Goal: Check status: Check status

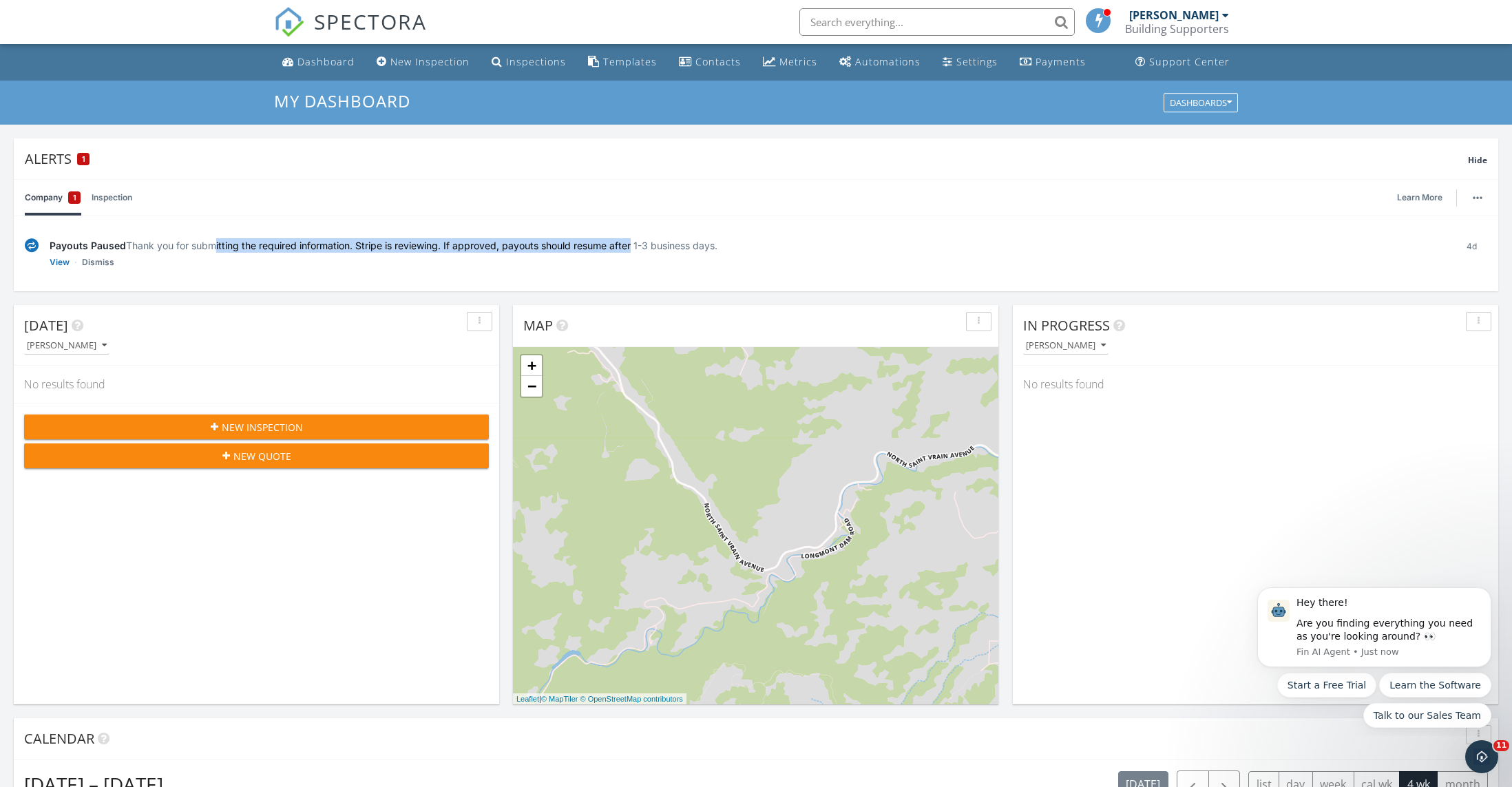
drag, startPoint x: 180, startPoint y: 245, endPoint x: 605, endPoint y: 252, distance: 425.1
click at [605, 252] on div "Payouts Paused Thank you for submitting the required information. Stripe is rev…" at bounding box center [747, 245] width 1396 height 14
drag, startPoint x: 605, startPoint y: 252, endPoint x: 310, endPoint y: 246, distance: 295.1
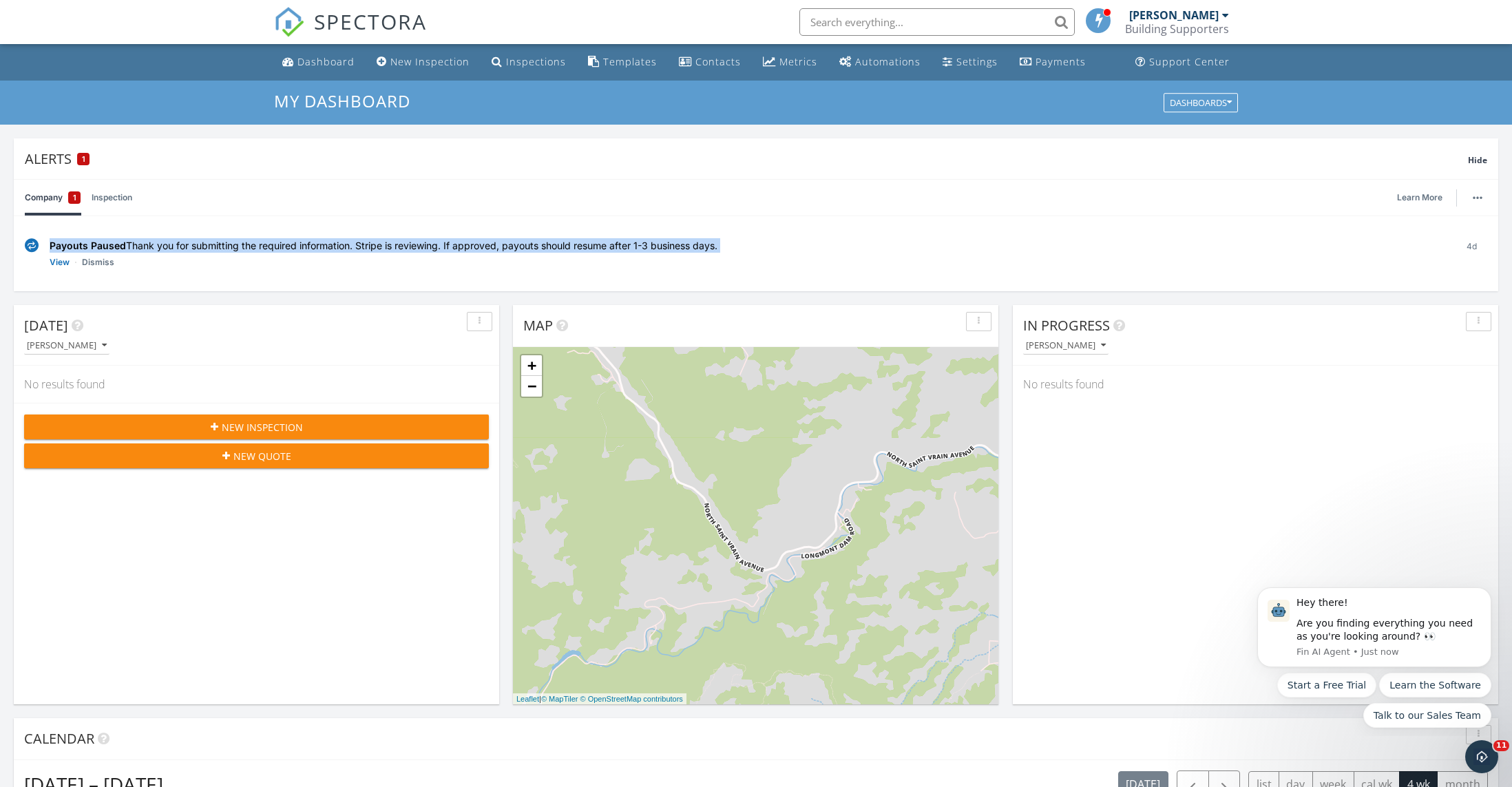
click at [310, 246] on div "Payouts Paused Thank you for submitting the required information. Stripe is rev…" at bounding box center [747, 245] width 1396 height 14
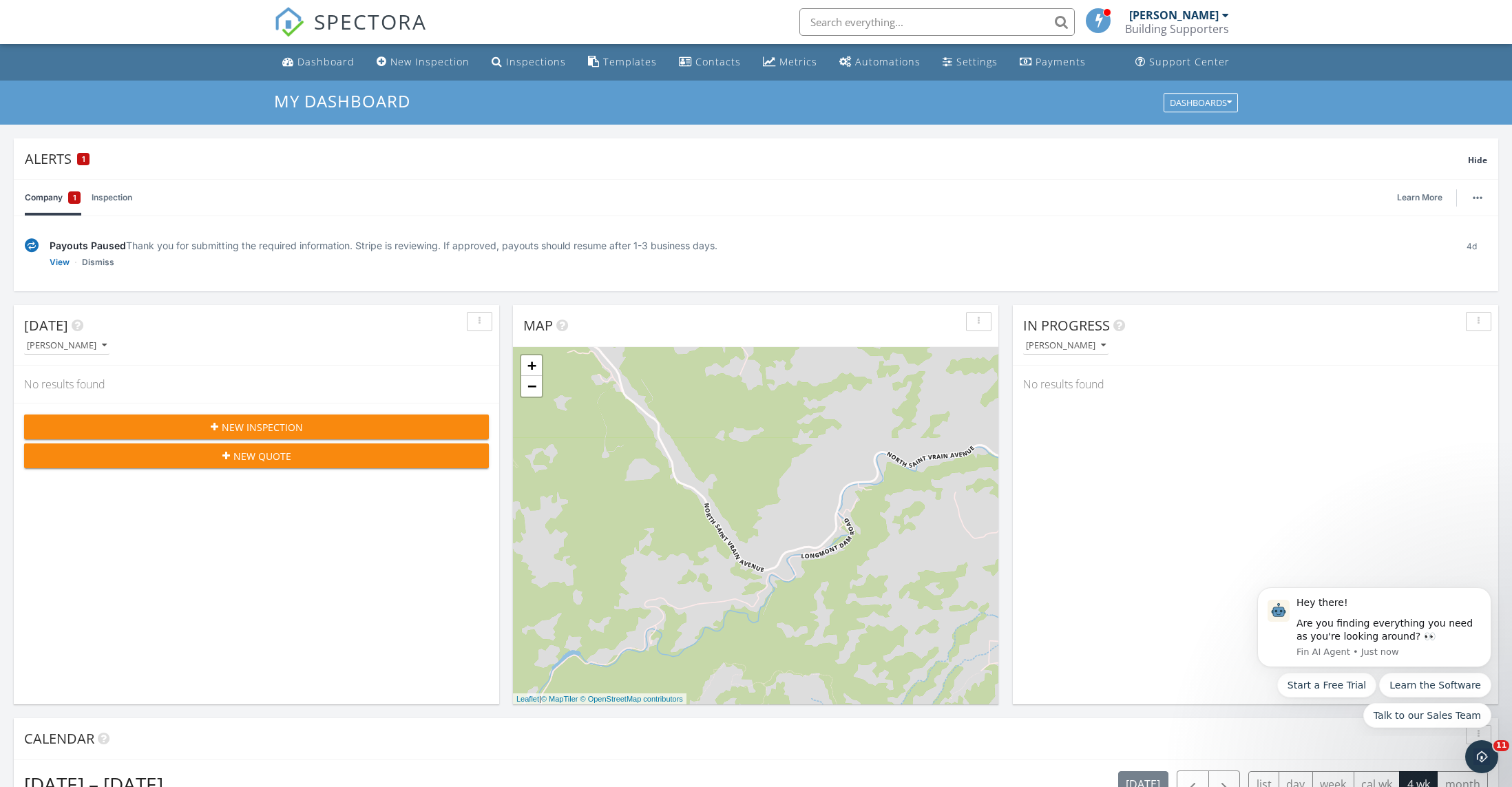
click at [101, 255] on div "Payouts Paused Thank you for submitting the required information. Stripe is rev…" at bounding box center [747, 254] width 1396 height 31
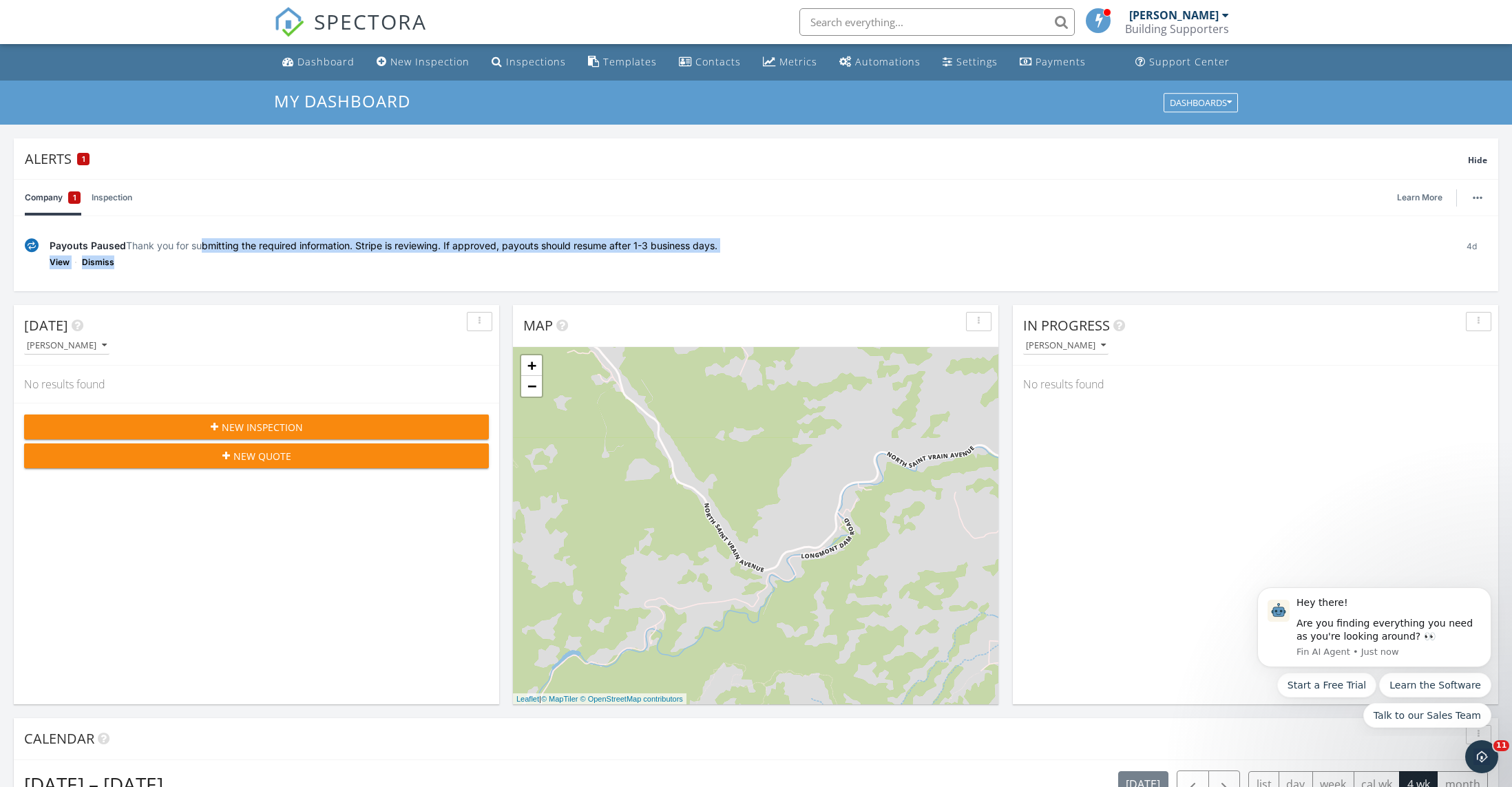
drag, startPoint x: 103, startPoint y: 256, endPoint x: 176, endPoint y: 252, distance: 73.1
click at [176, 252] on div "Payouts Paused Thank you for submitting the required information. Stripe is rev…" at bounding box center [747, 254] width 1396 height 31
click at [176, 252] on div "Payouts Paused Thank you for submitting the required information. Stripe is rev…" at bounding box center [747, 245] width 1396 height 14
drag, startPoint x: 241, startPoint y: 252, endPoint x: 578, endPoint y: 263, distance: 337.2
click at [578, 263] on div "Payouts Paused Thank you for submitting the required information. Stripe is rev…" at bounding box center [747, 254] width 1396 height 31
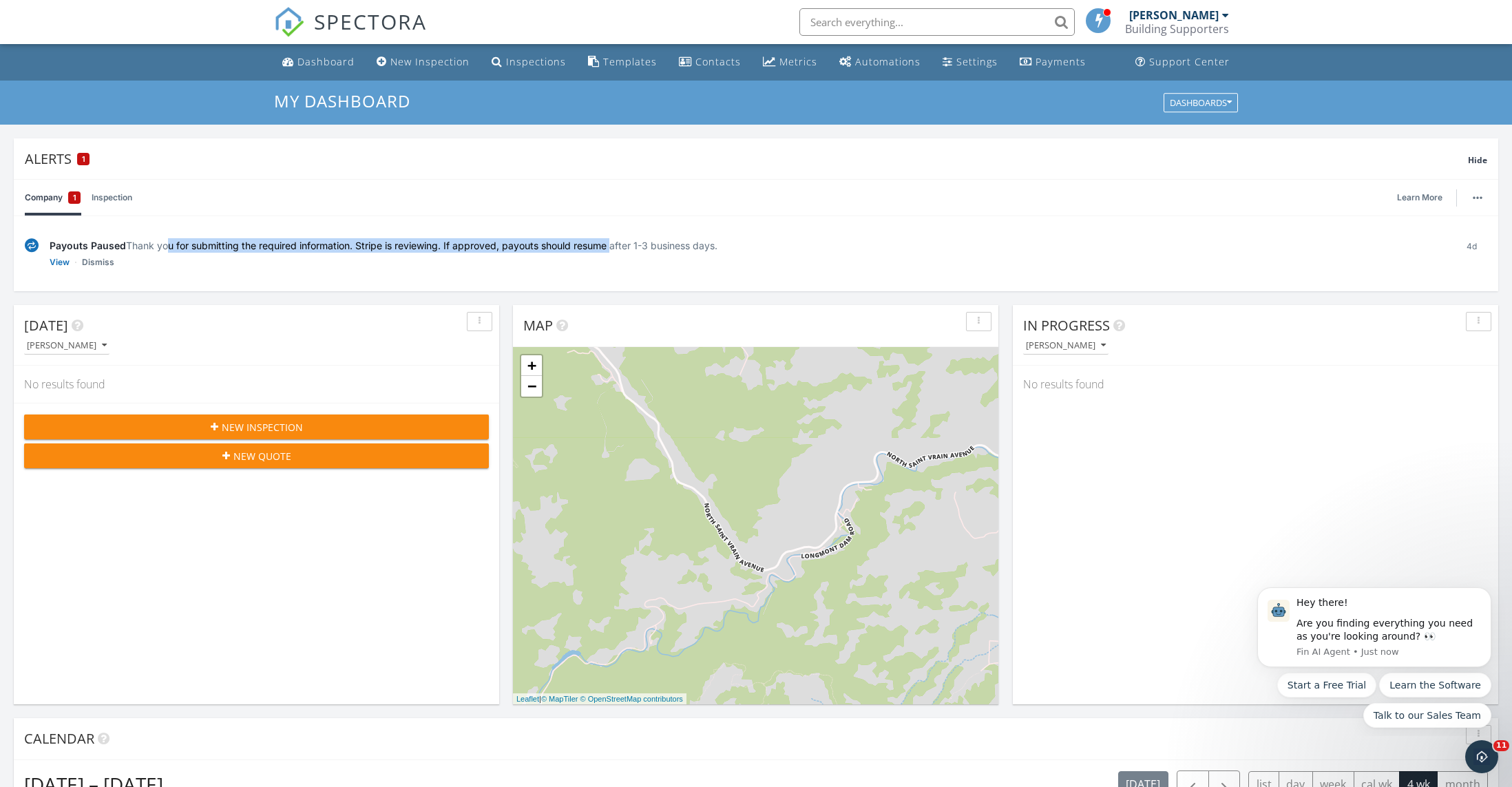
click at [578, 263] on div "Payouts Paused Thank you for submitting the required information. Stripe is rev…" at bounding box center [747, 254] width 1396 height 31
click at [60, 268] on link "View" at bounding box center [60, 262] width 20 height 14
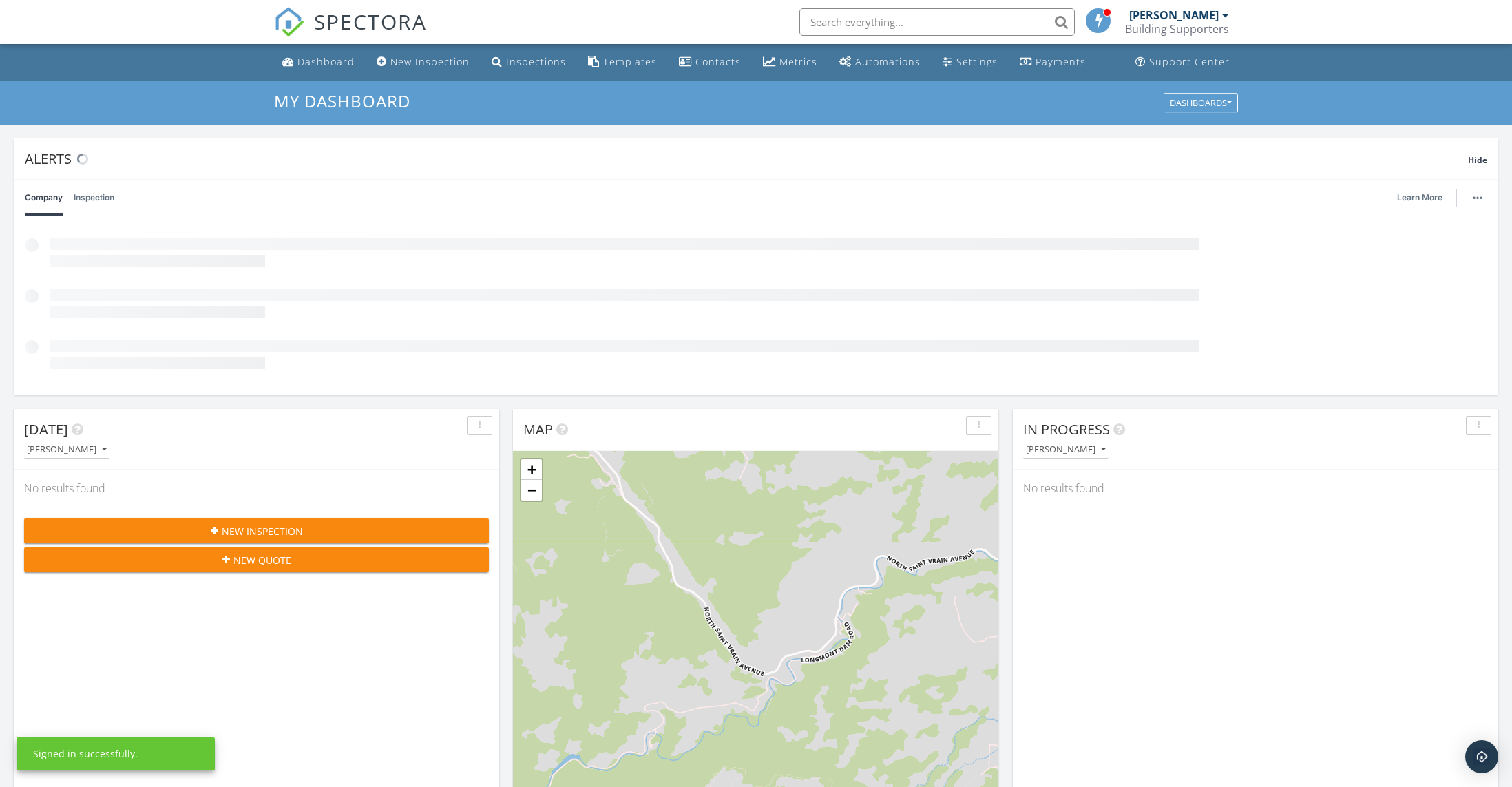
click at [111, 195] on link "Inspection" at bounding box center [94, 198] width 41 height 36
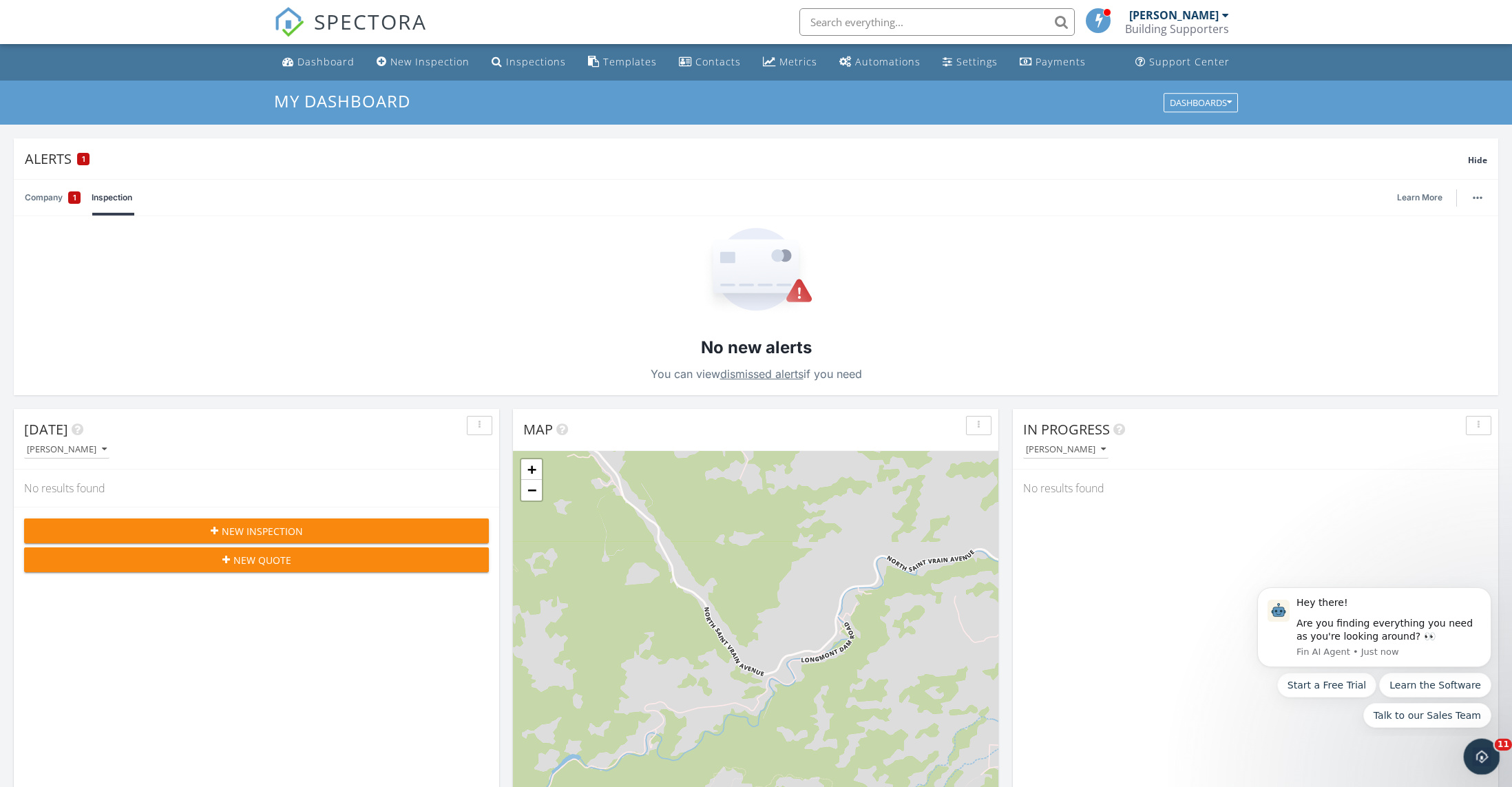
click at [1479, 753] on icon "Open Intercom Messenger" at bounding box center [1480, 755] width 23 height 23
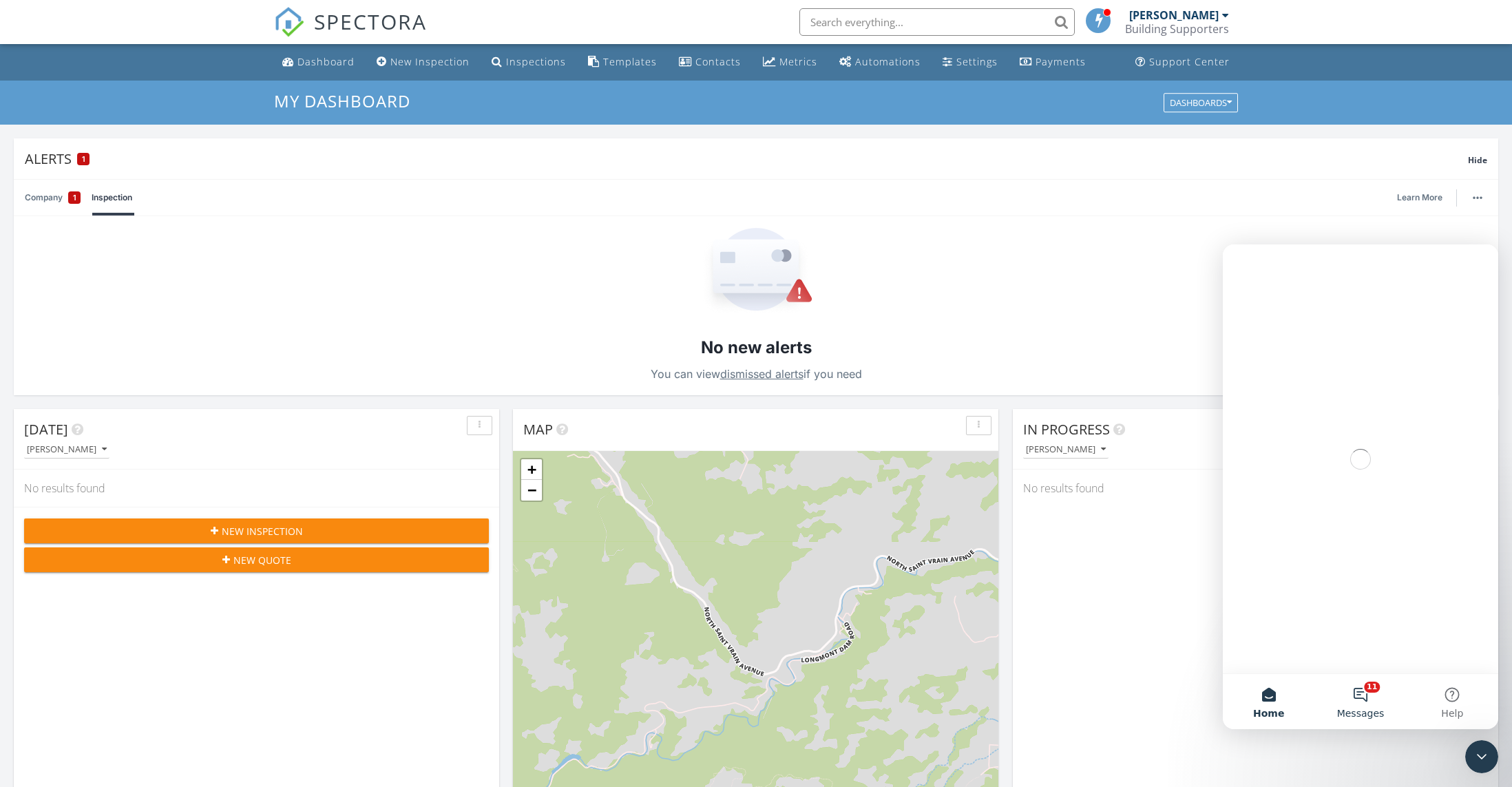
click at [1351, 703] on button "11 Messages" at bounding box center [1360, 701] width 92 height 55
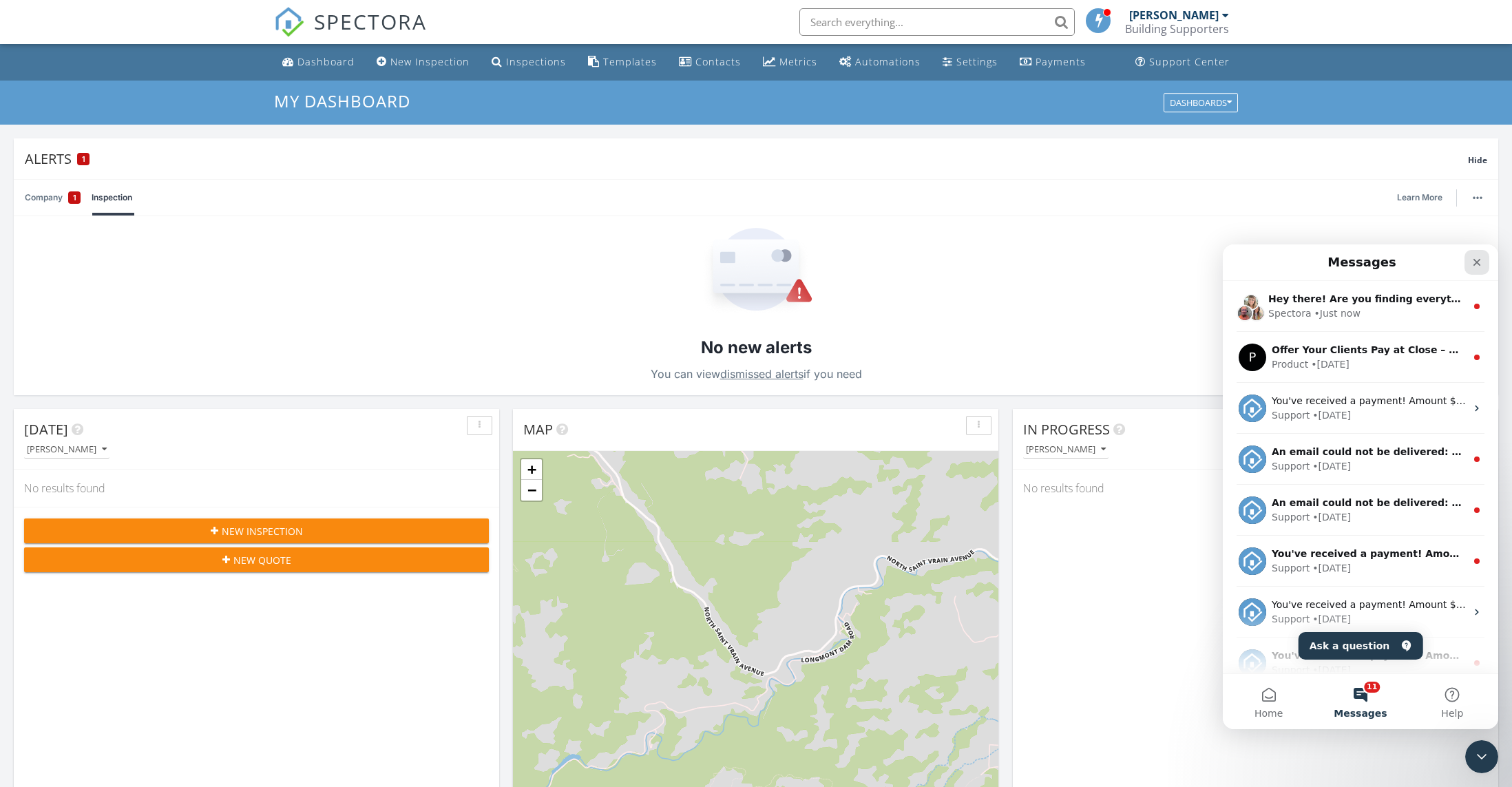
click at [1475, 264] on icon "Close" at bounding box center [1477, 263] width 7 height 7
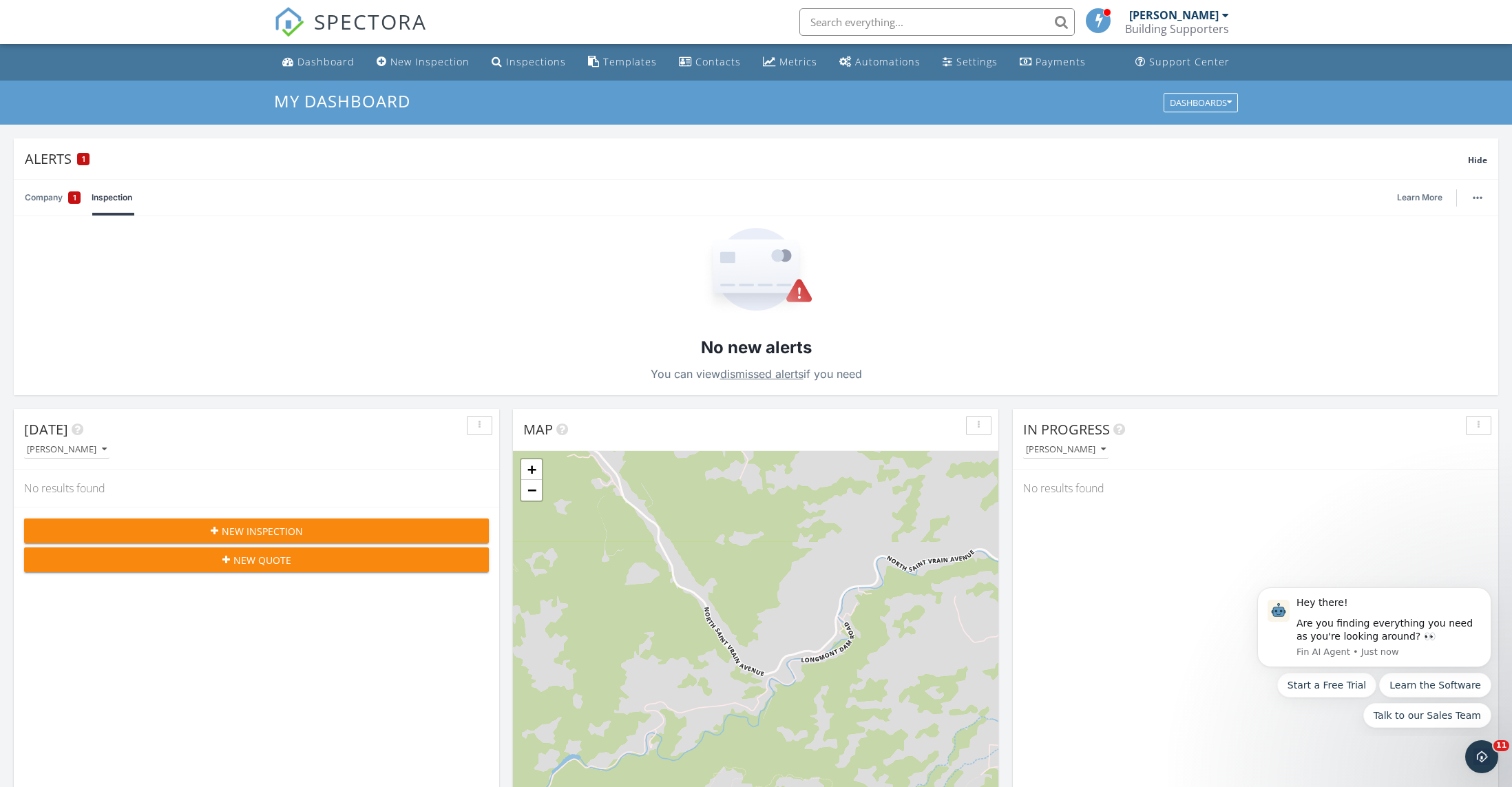
click at [1176, 24] on div "Building Supporters" at bounding box center [1176, 28] width 104 height 14
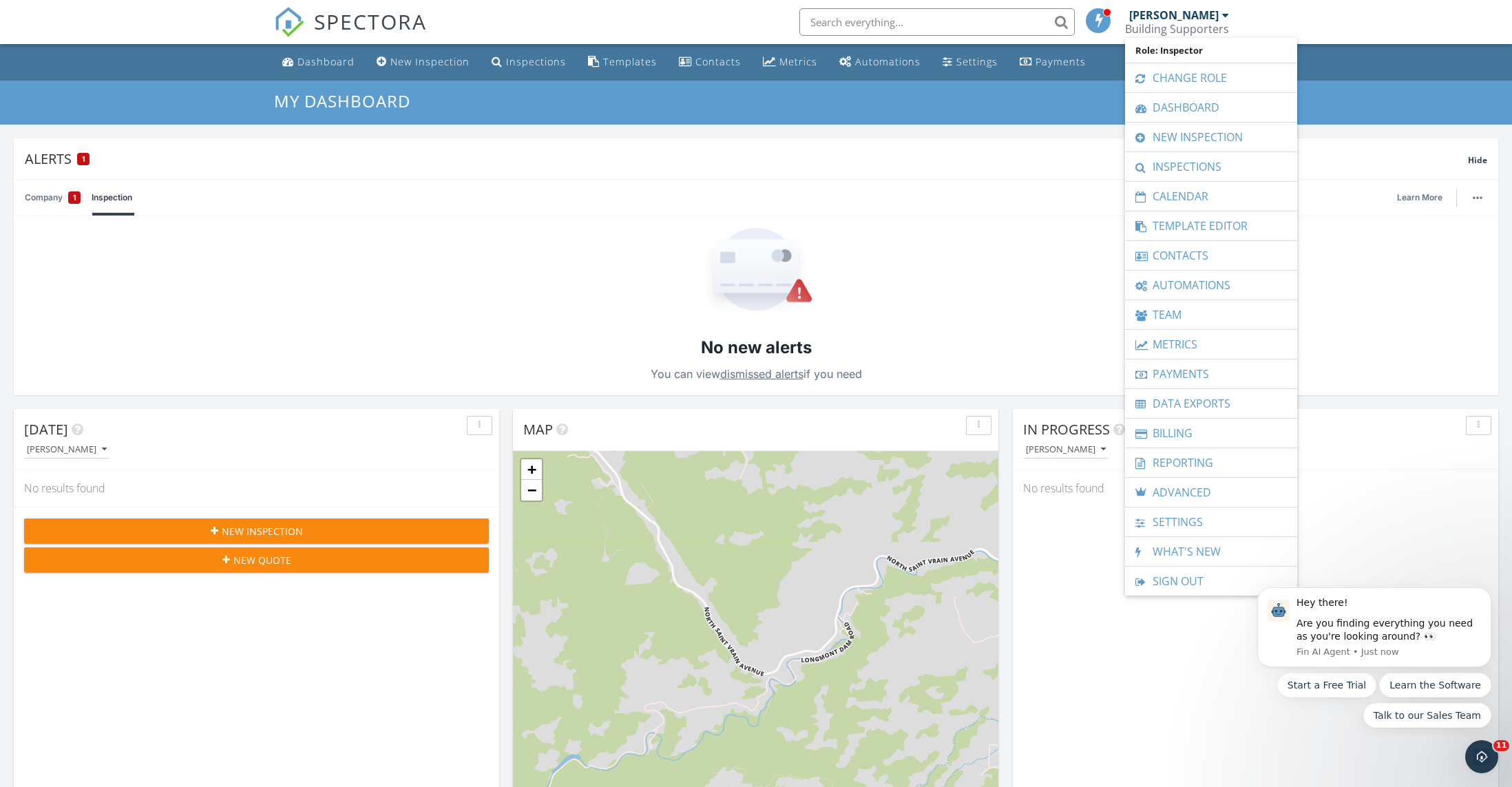
click at [1054, 112] on div "My Dashboard Dashboards" at bounding box center [756, 103] width 963 height 22
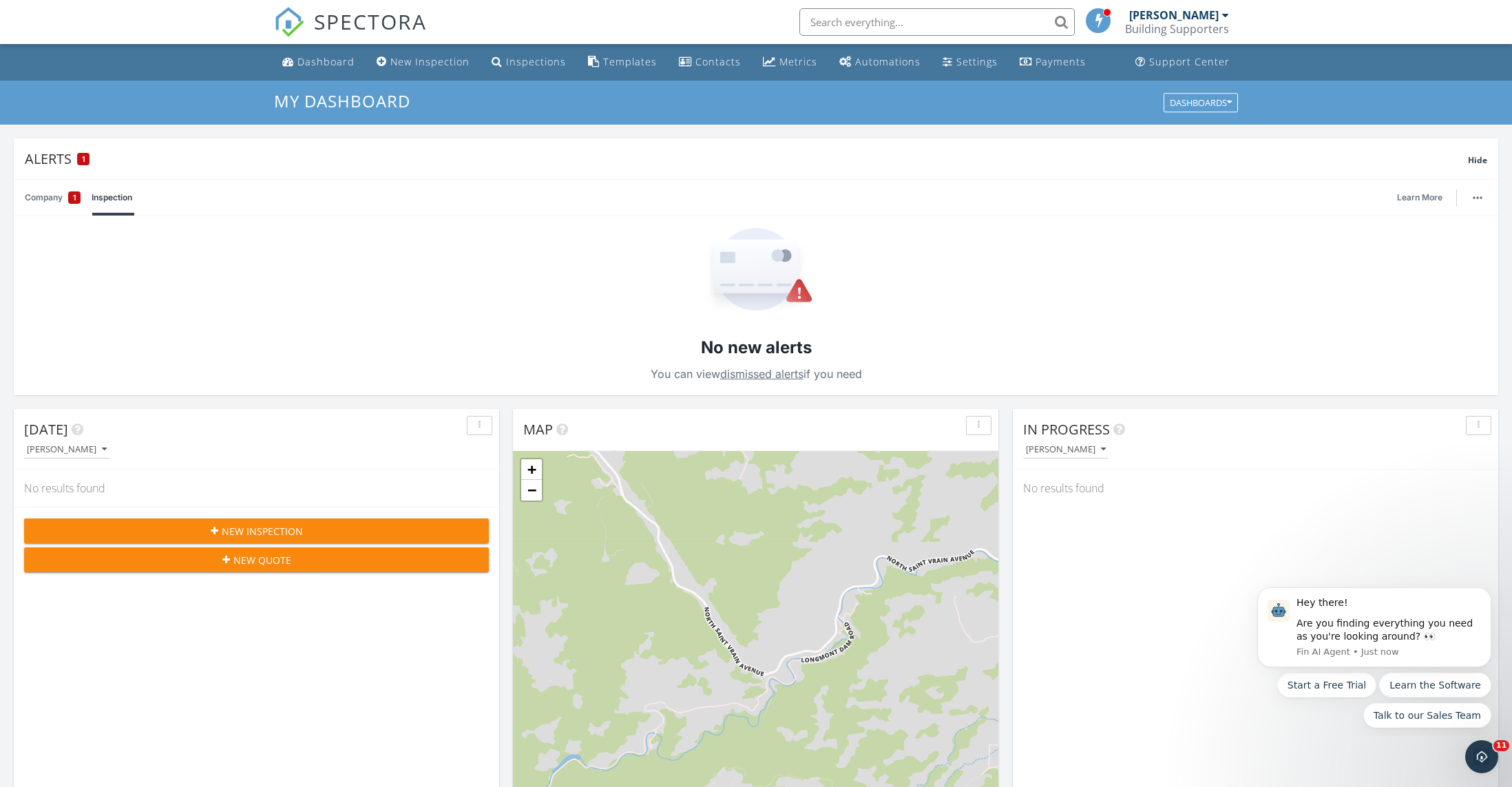
click at [1170, 34] on div "Building Supporters" at bounding box center [1176, 28] width 104 height 14
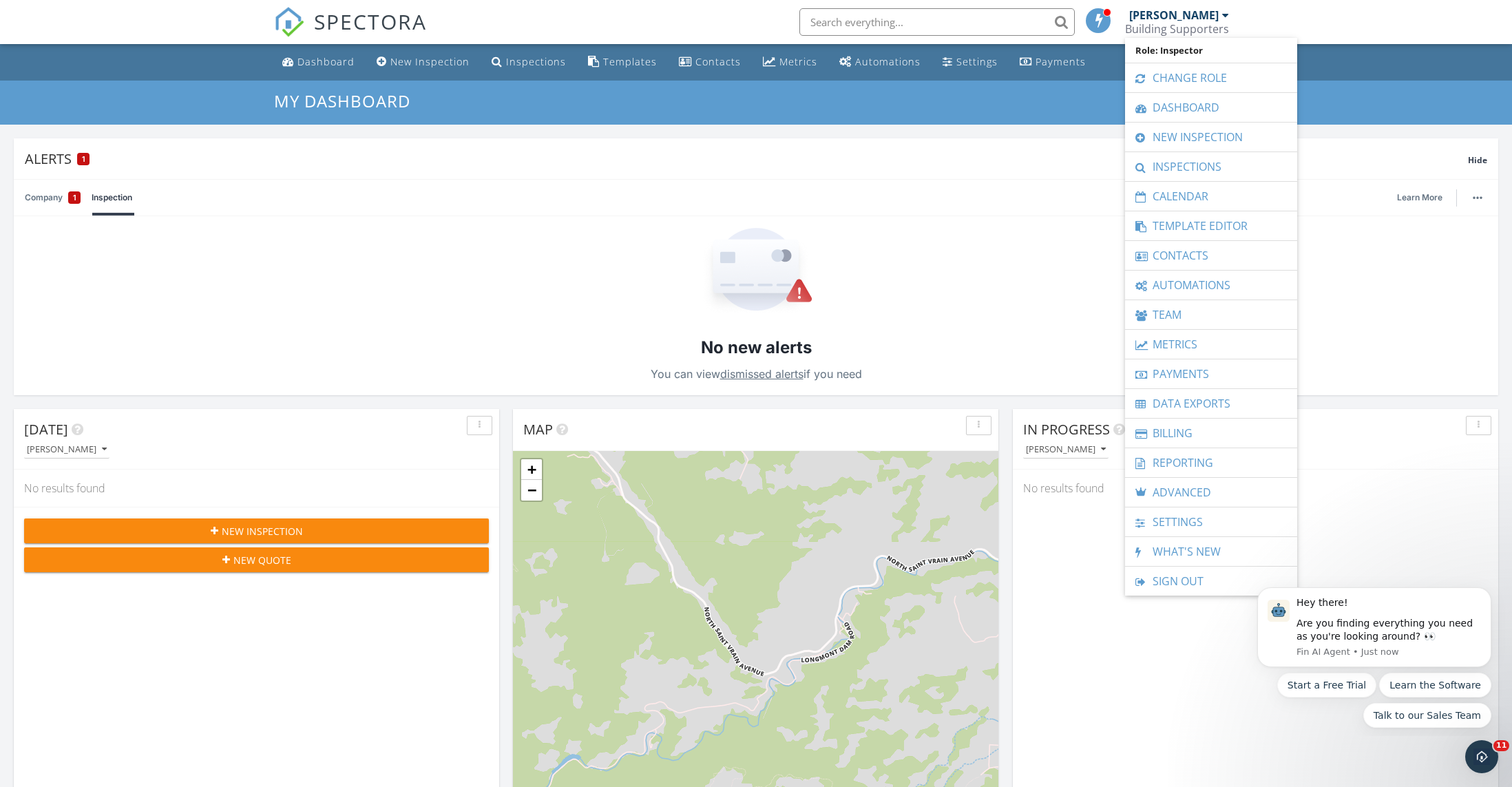
click at [1048, 117] on div "My Dashboard Dashboards" at bounding box center [756, 102] width 1512 height 44
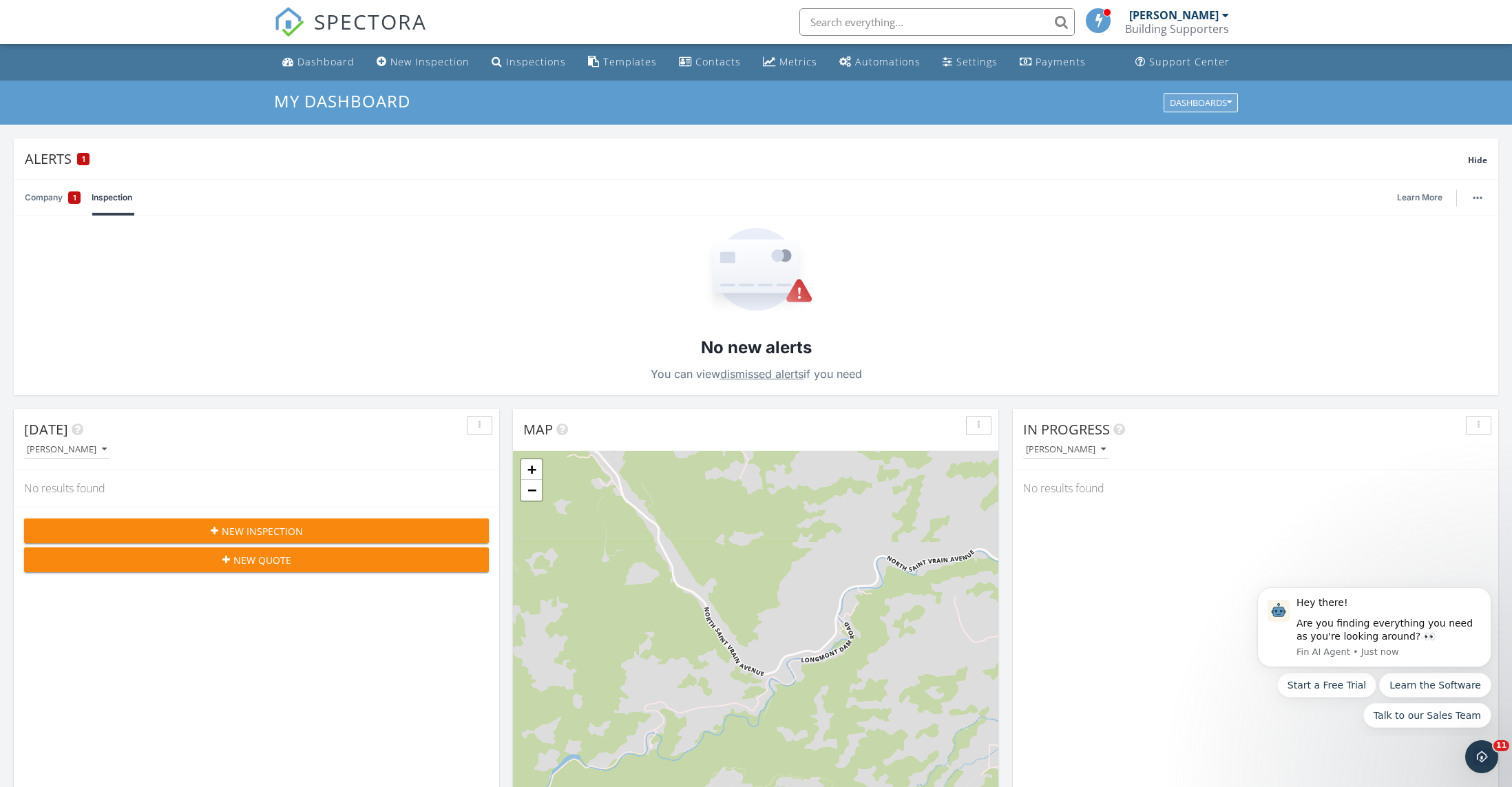
click at [1170, 95] on button "Dashboards" at bounding box center [1201, 102] width 74 height 19
click at [1185, 135] on span "My Dashboard" at bounding box center [1208, 134] width 77 height 15
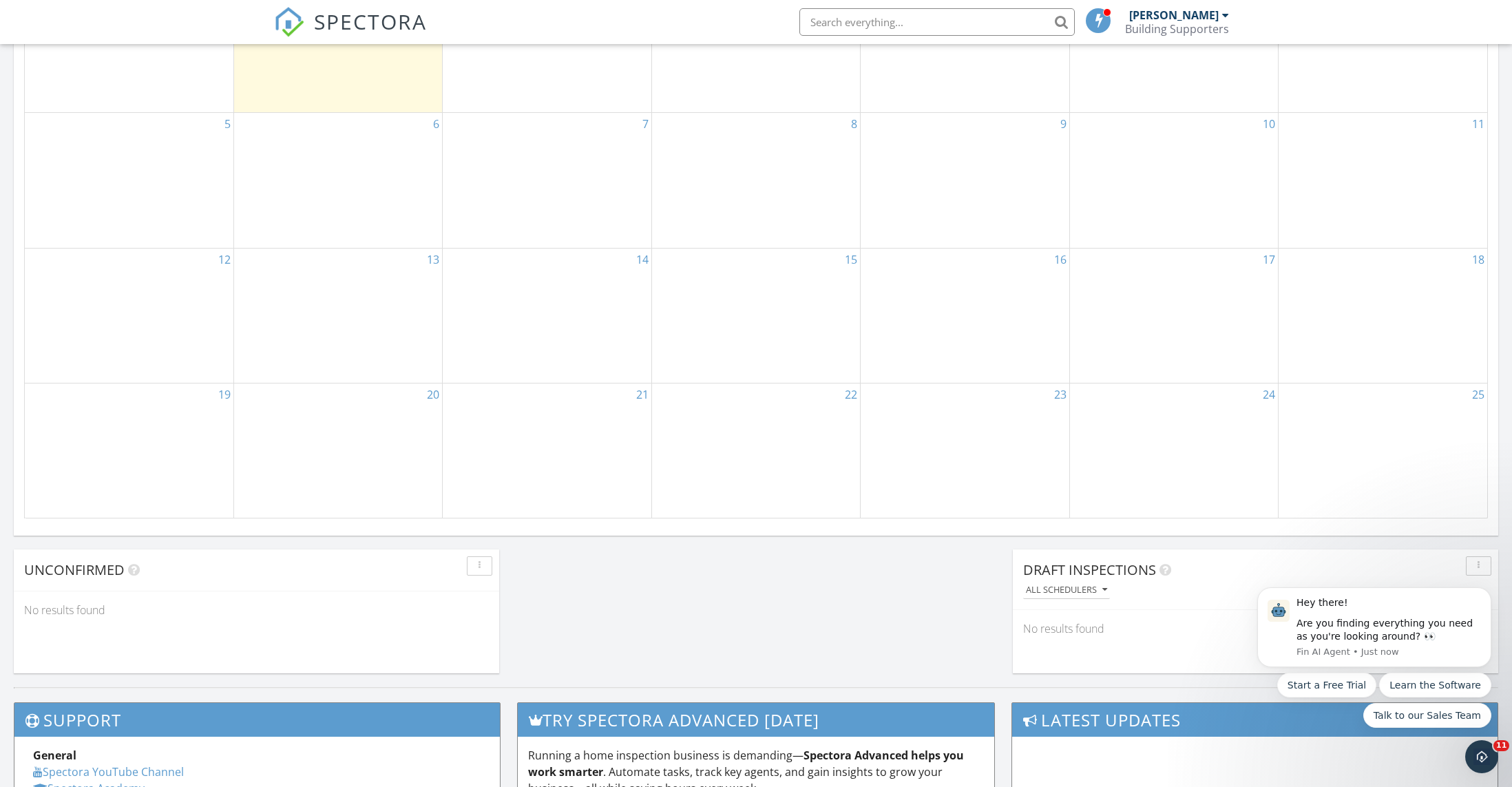
scroll to position [1067, 0]
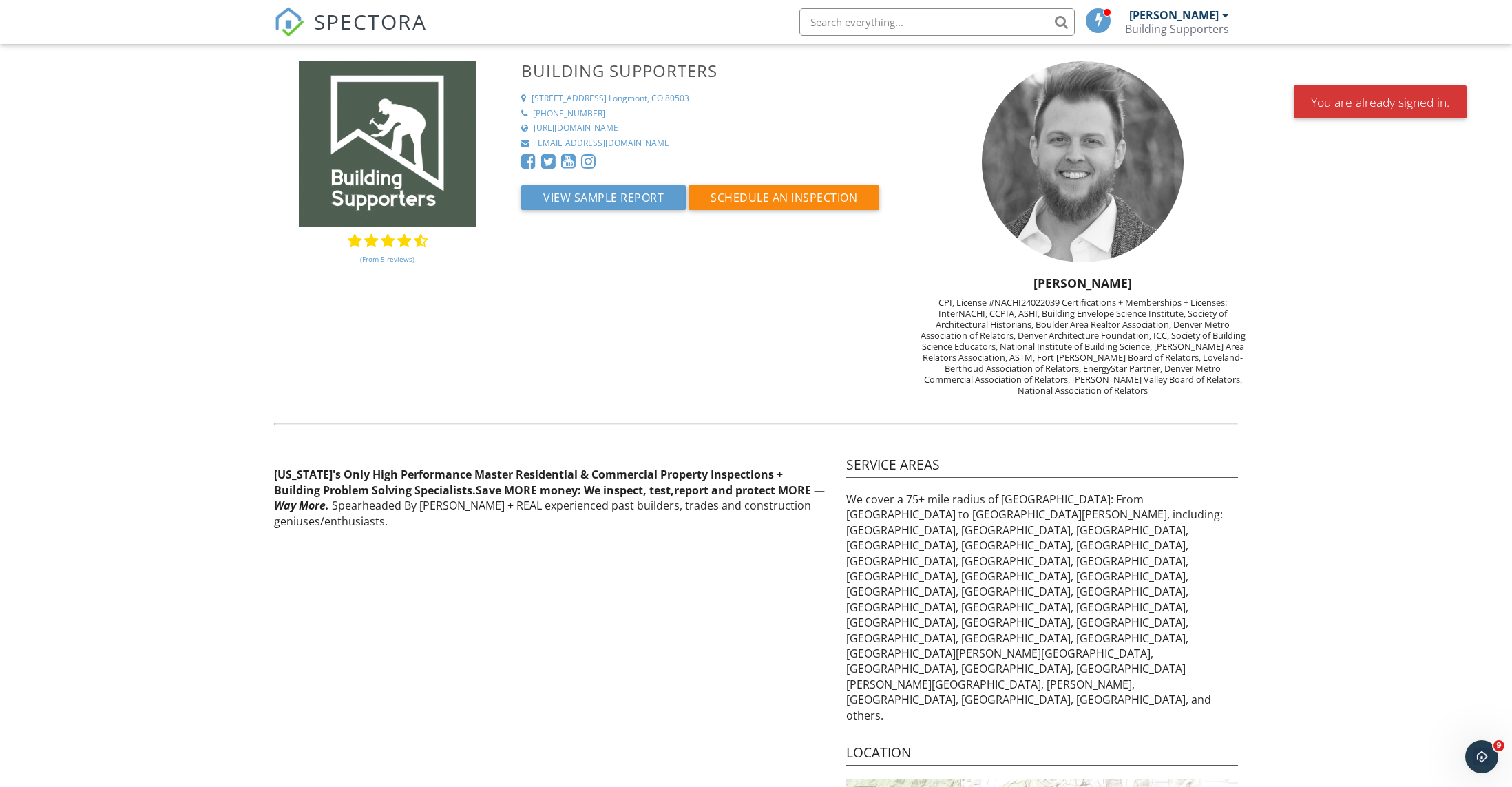
click at [405, 264] on link "(From 5 reviews)" at bounding box center [387, 259] width 54 height 23
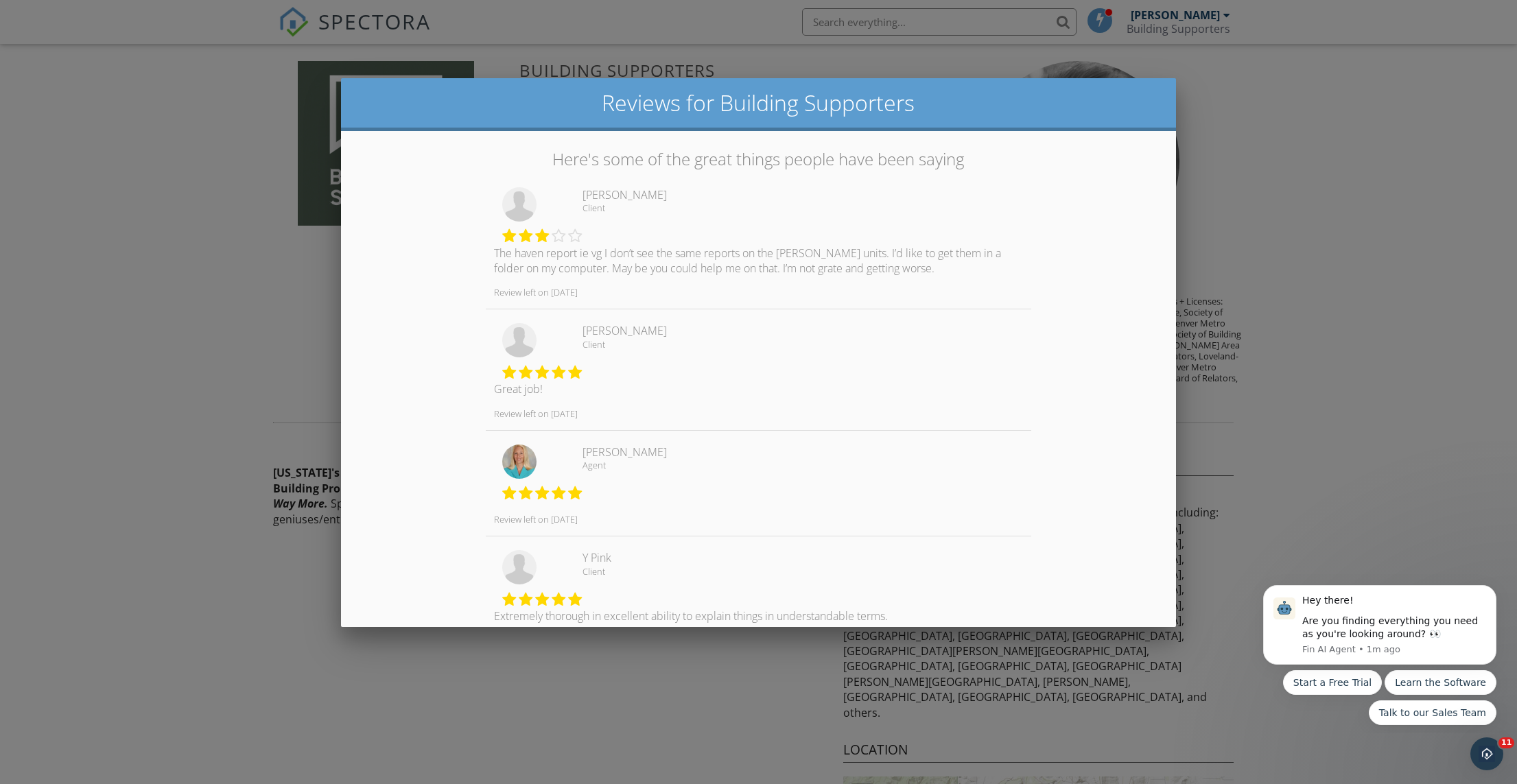
click at [223, 266] on div at bounding box center [758, 422] width 1517 height 981
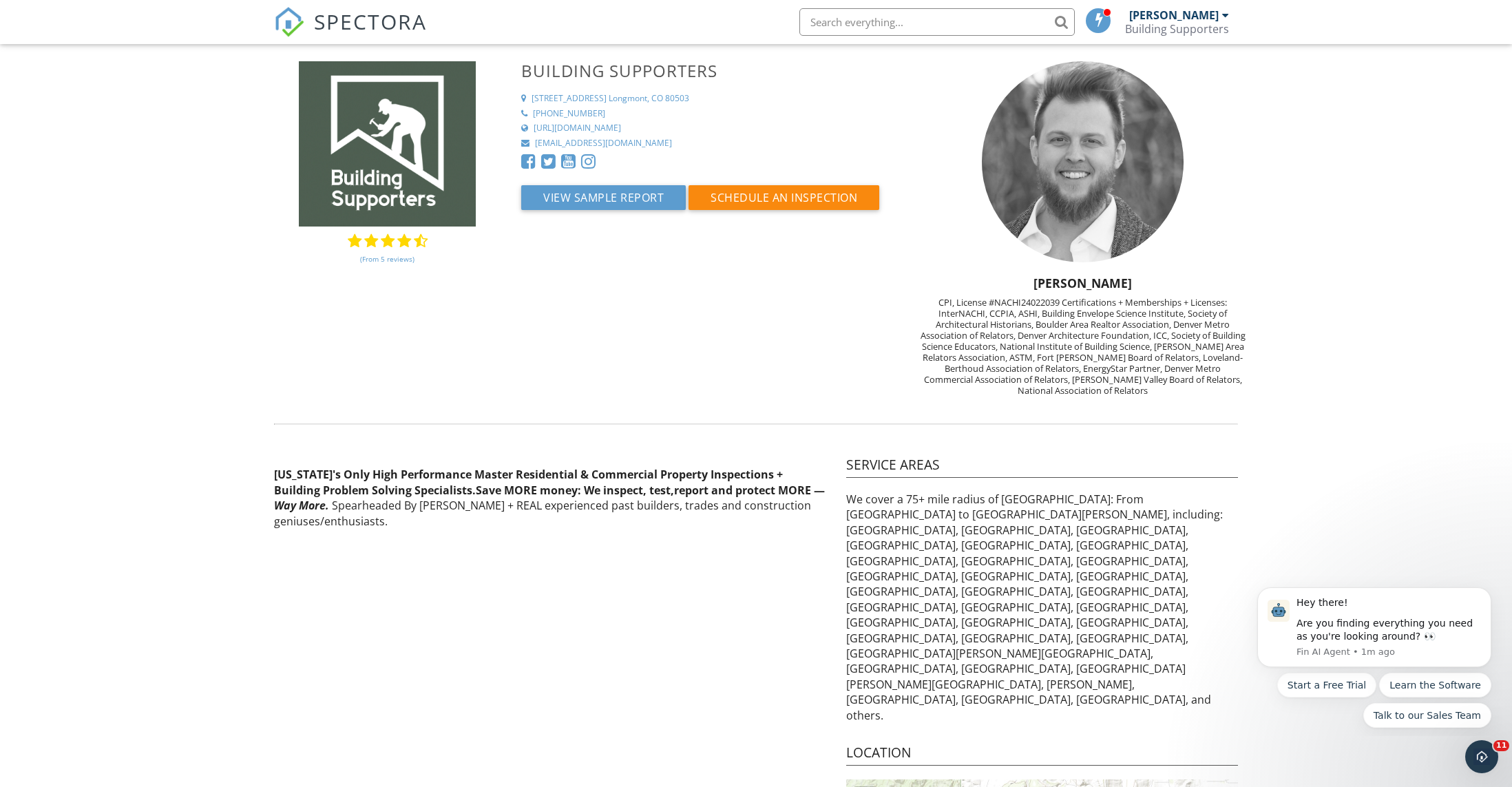
click at [213, 245] on div "(From 5 reviews) Building Supporters [STREET_ADDRESS] [PHONE_NUMBER] [URL][DOMA…" at bounding box center [756, 506] width 1512 height 891
